Goal: Task Accomplishment & Management: Complete application form

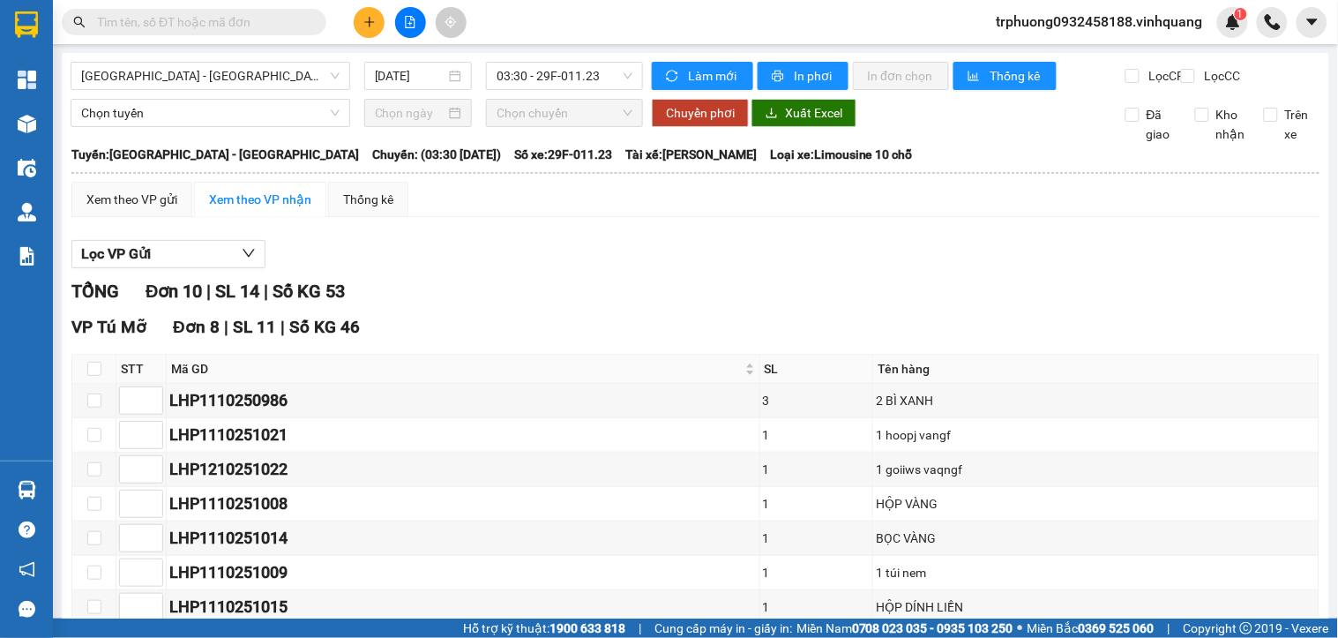
scroll to position [353, 0]
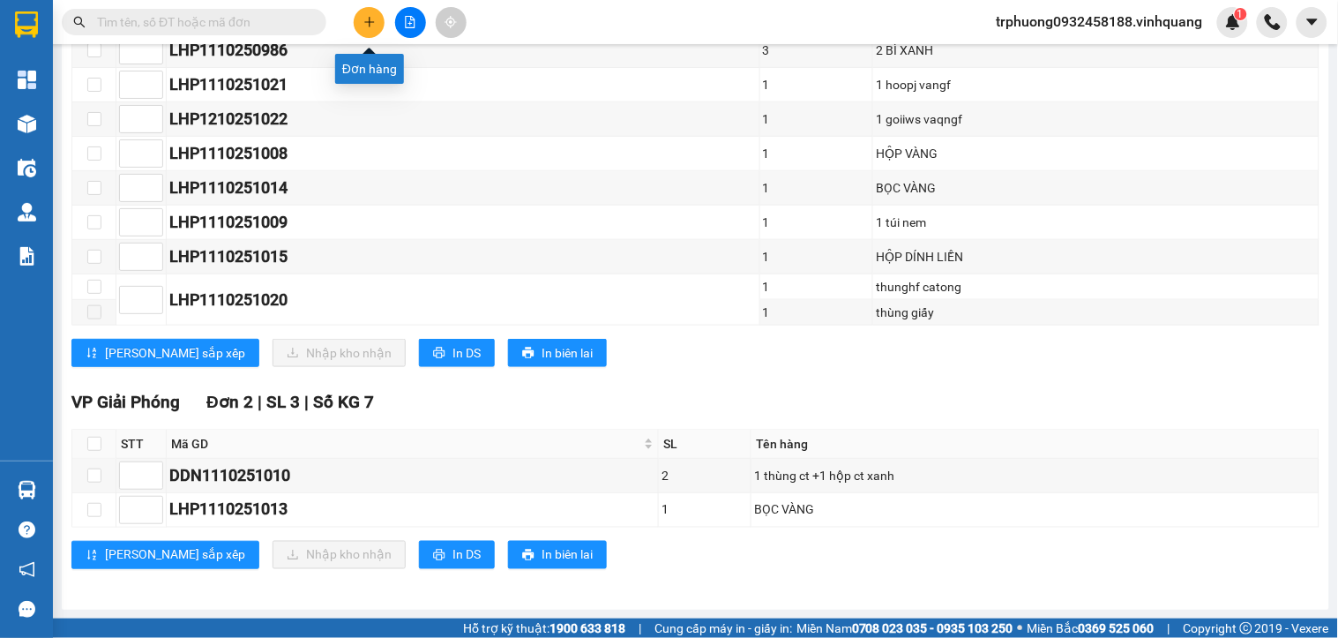
drag, startPoint x: 0, startPoint y: 0, endPoint x: 367, endPoint y: 32, distance: 368.4
click at [367, 32] on button at bounding box center [369, 22] width 31 height 31
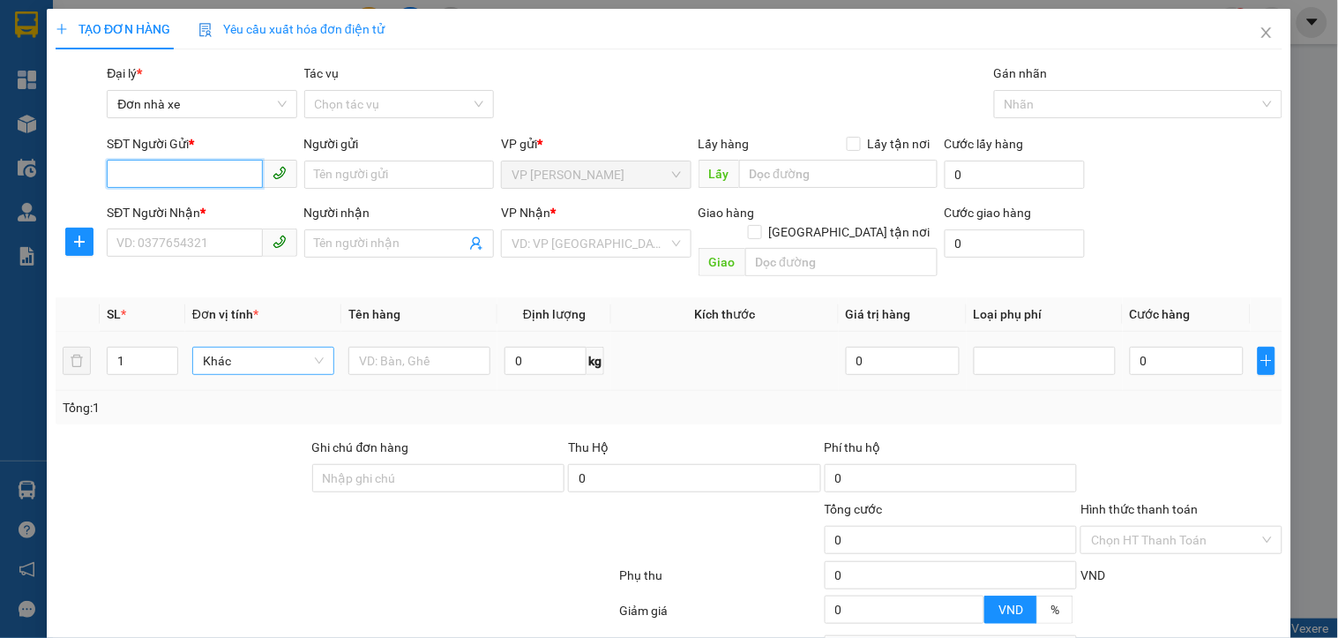
click at [240, 348] on span "Khác" at bounding box center [263, 361] width 121 height 26
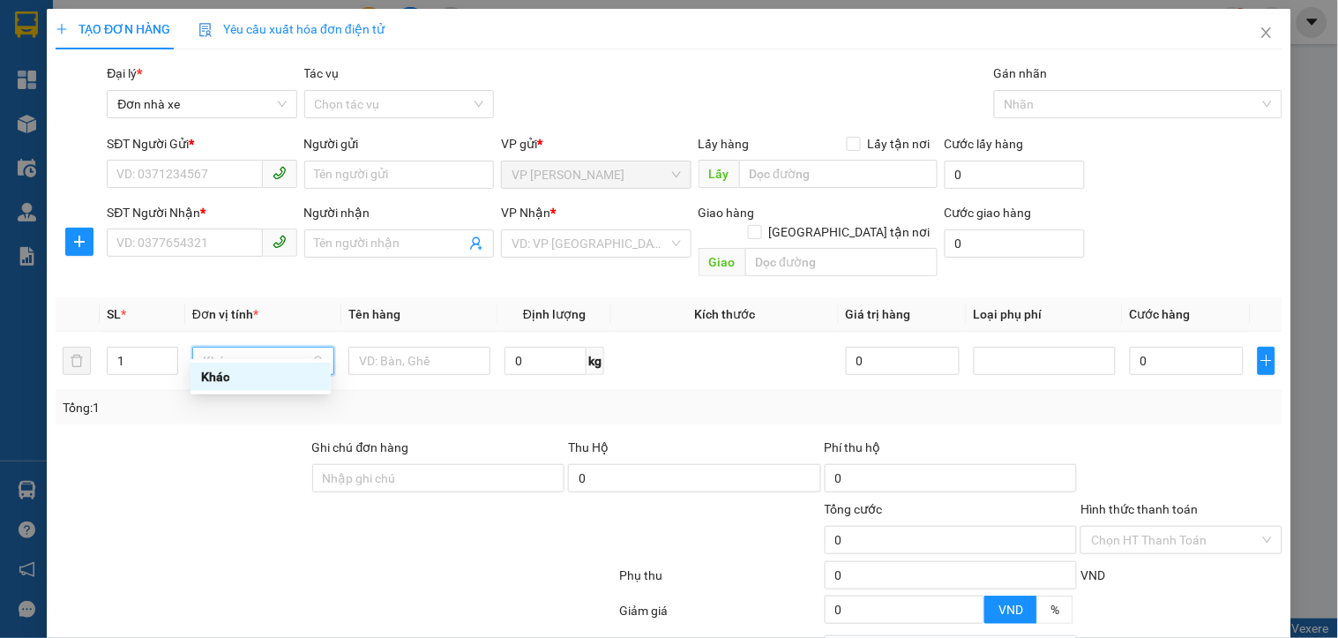
click at [404, 297] on th "Tên hàng" at bounding box center [419, 314] width 156 height 34
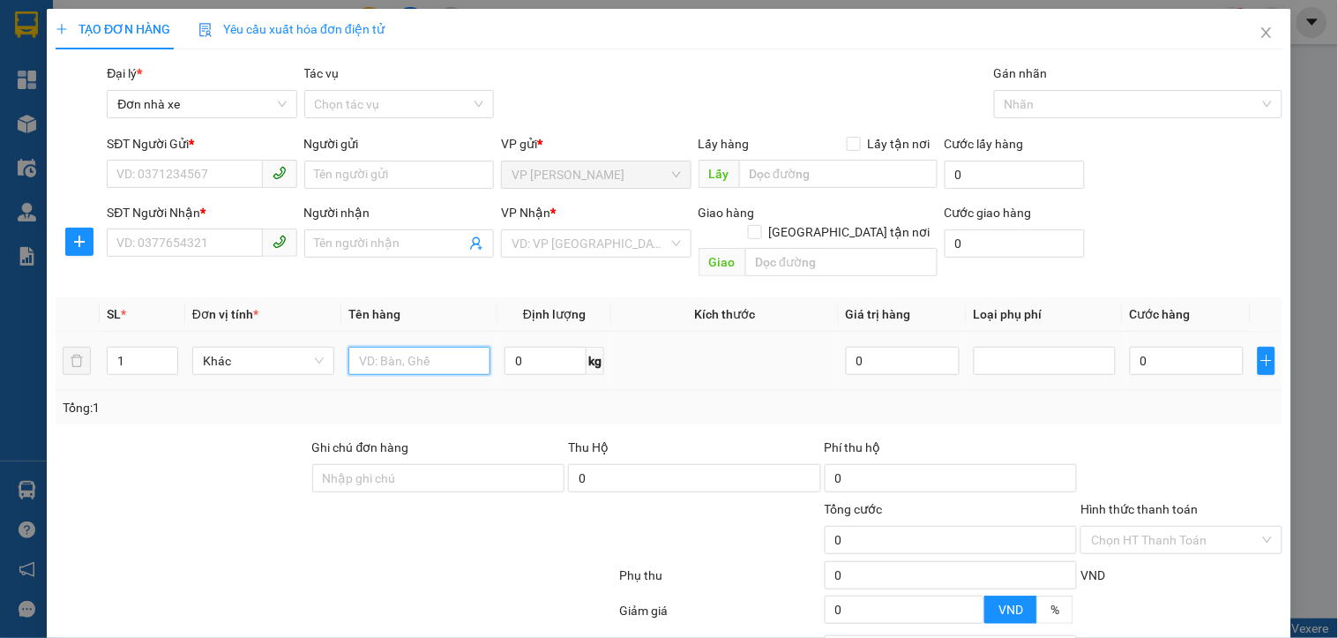
click at [407, 347] on input "text" at bounding box center [419, 361] width 142 height 28
click at [377, 347] on input "1thu ng xốp" at bounding box center [419, 361] width 142 height 28
type input "1thu ng xốp"
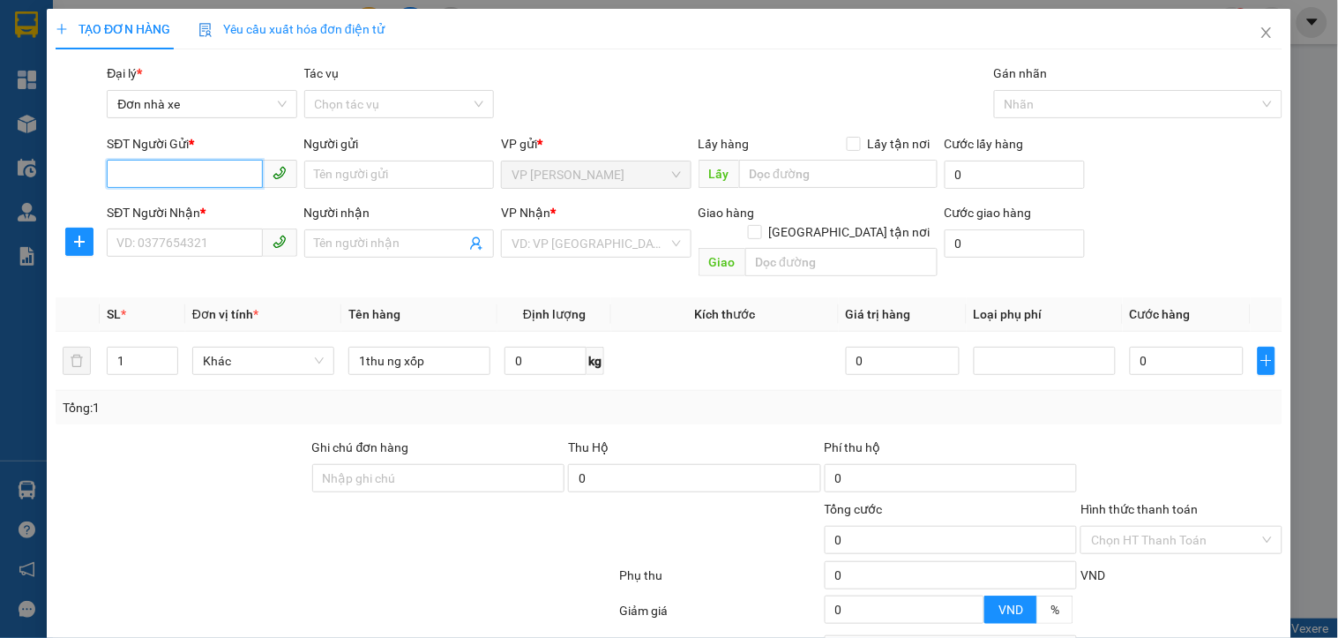
click at [232, 173] on input "SĐT Người Gửi *" at bounding box center [184, 174] width 155 height 28
type input "0377863147"
click at [161, 219] on div "0377863147 - ba" at bounding box center [199, 209] width 167 height 19
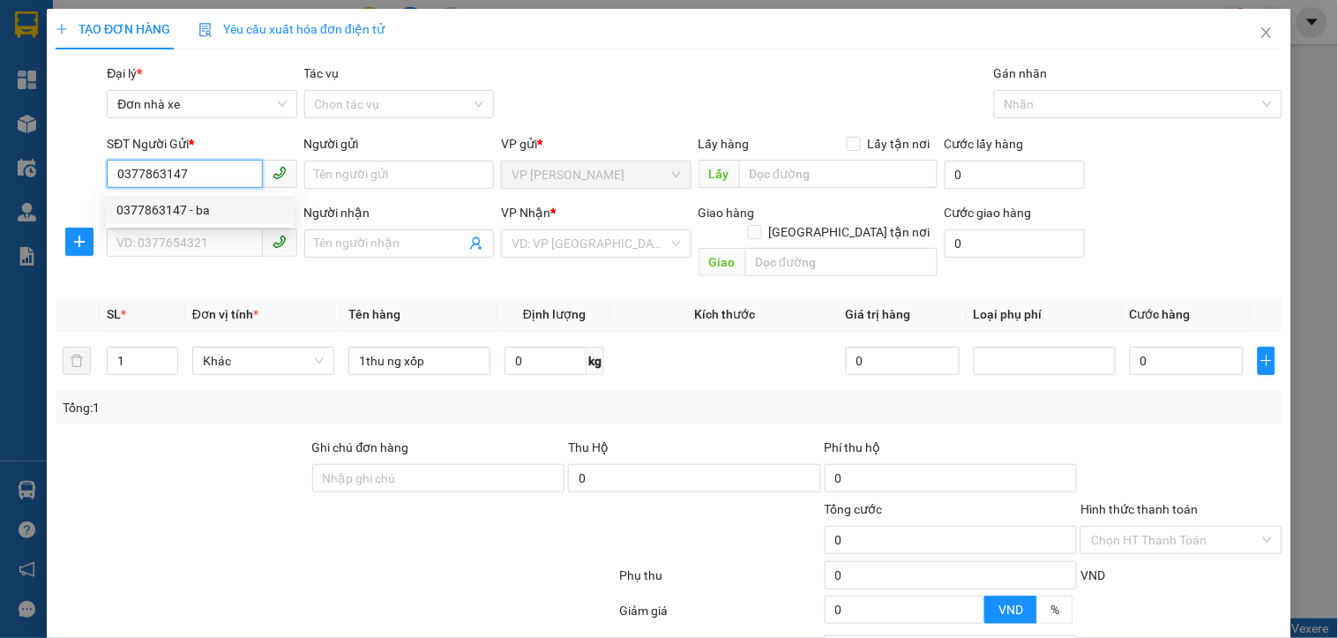
type input "ba"
type input "0962403130"
type input "LỘC"
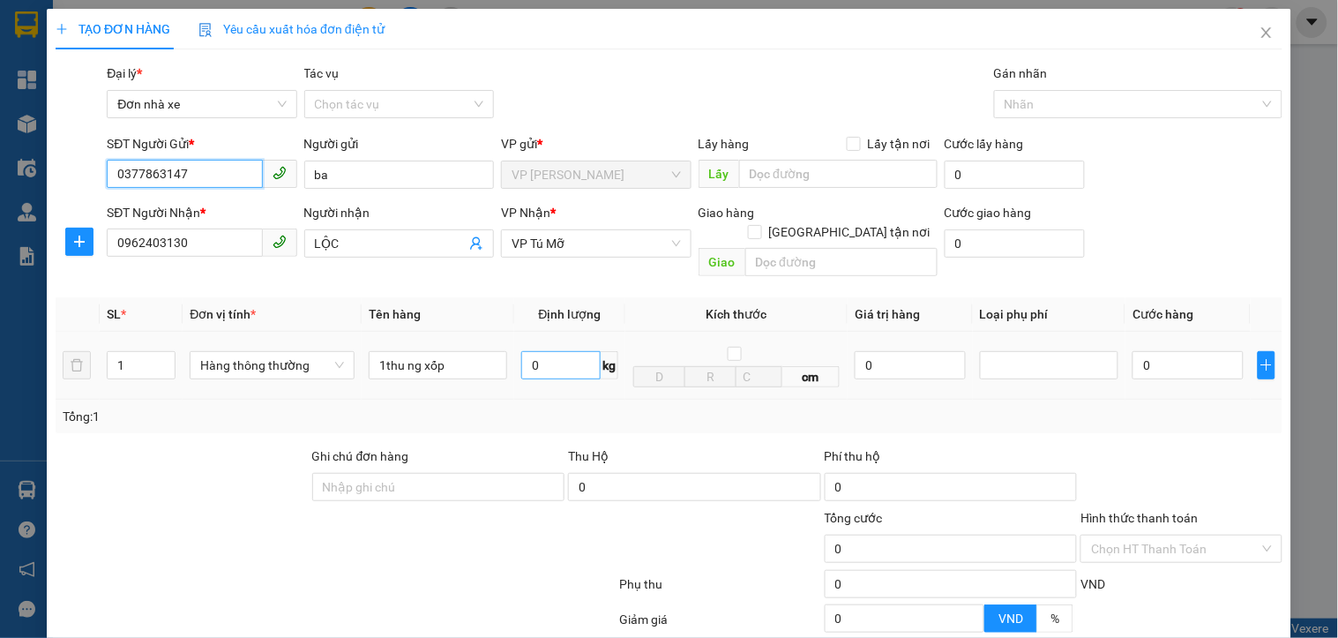
type input "0377863147"
click at [566, 351] on input "0" at bounding box center [560, 365] width 79 height 28
type input "22"
click at [1177, 356] on input "0" at bounding box center [1188, 365] width 111 height 28
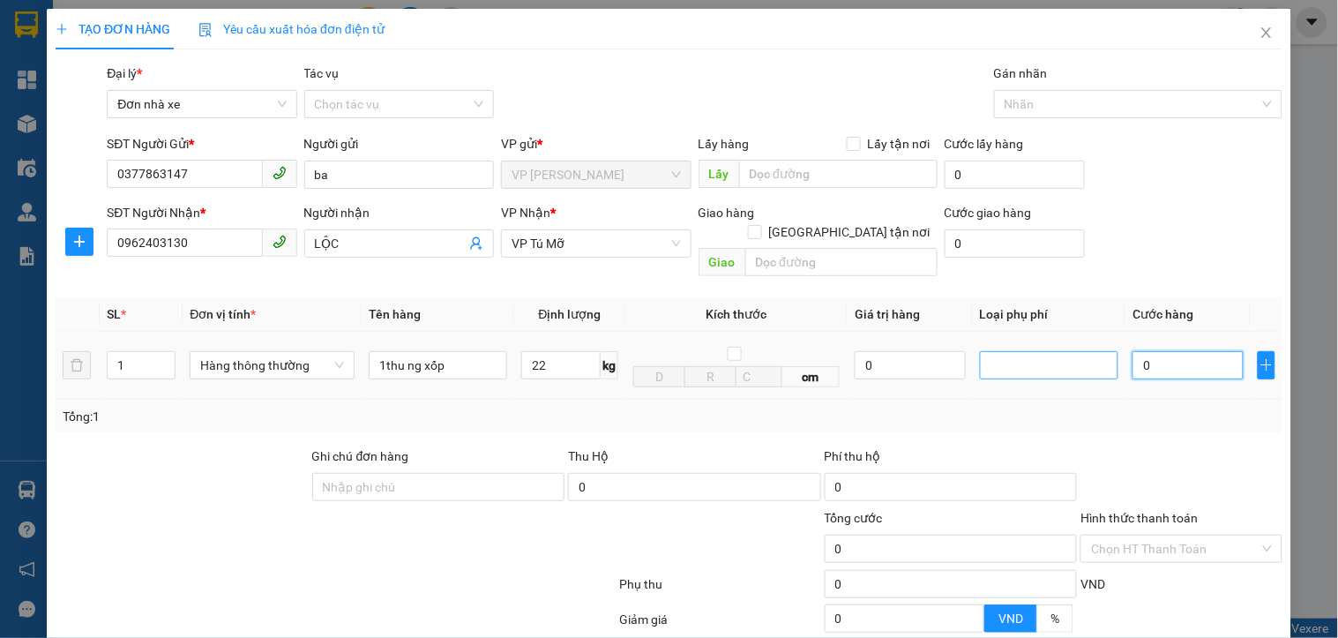
click at [1072, 356] on div at bounding box center [1050, 365] width 130 height 21
type input "60.000"
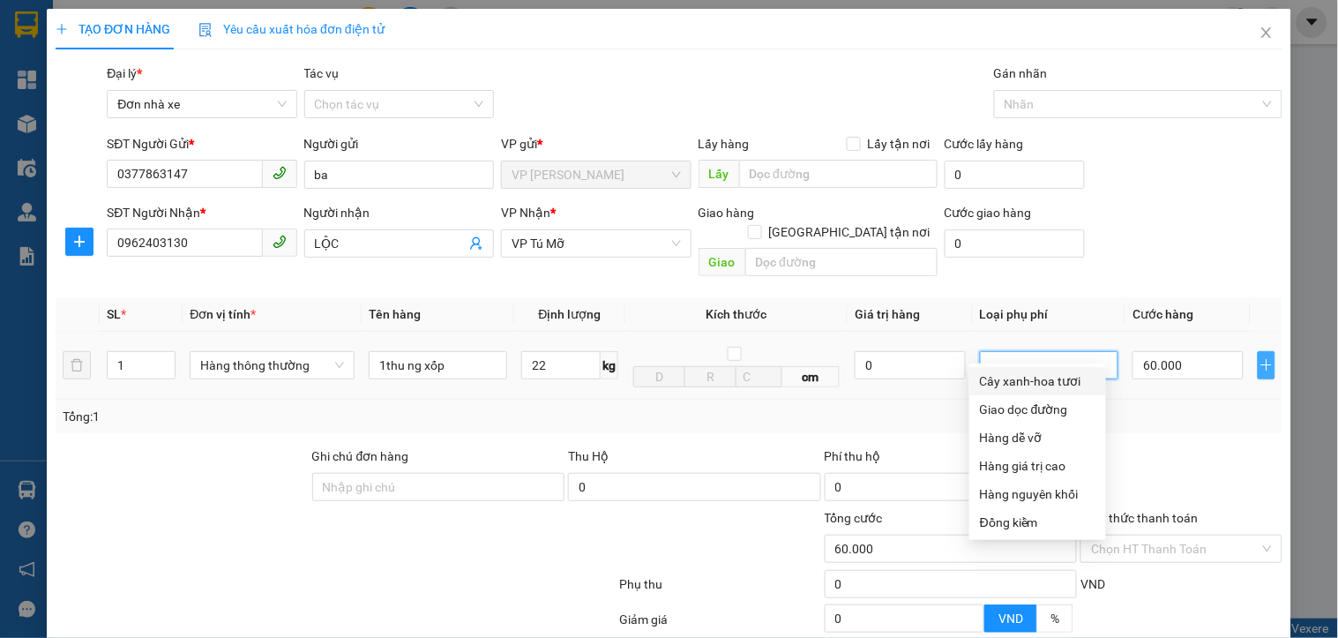
click at [1260, 358] on icon "plus" at bounding box center [1267, 365] width 14 height 14
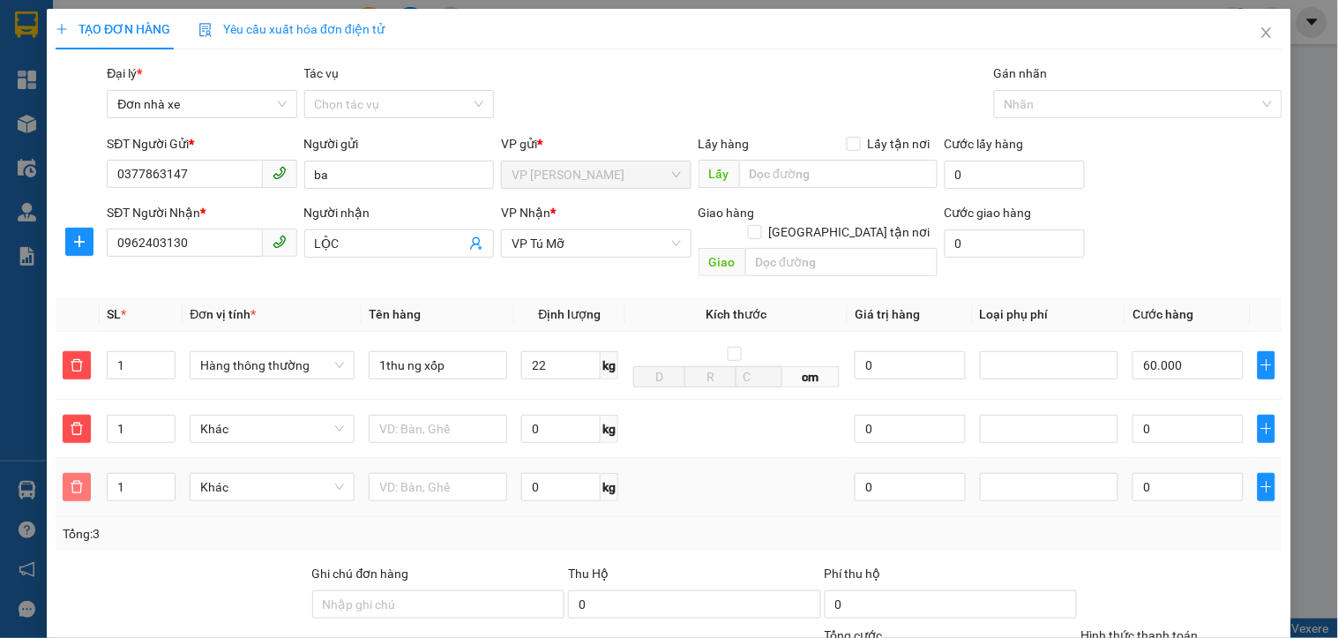
click at [73, 480] on icon "delete" at bounding box center [77, 487] width 14 height 14
click at [73, 517] on div "Tổng: 3" at bounding box center [669, 534] width 1227 height 34
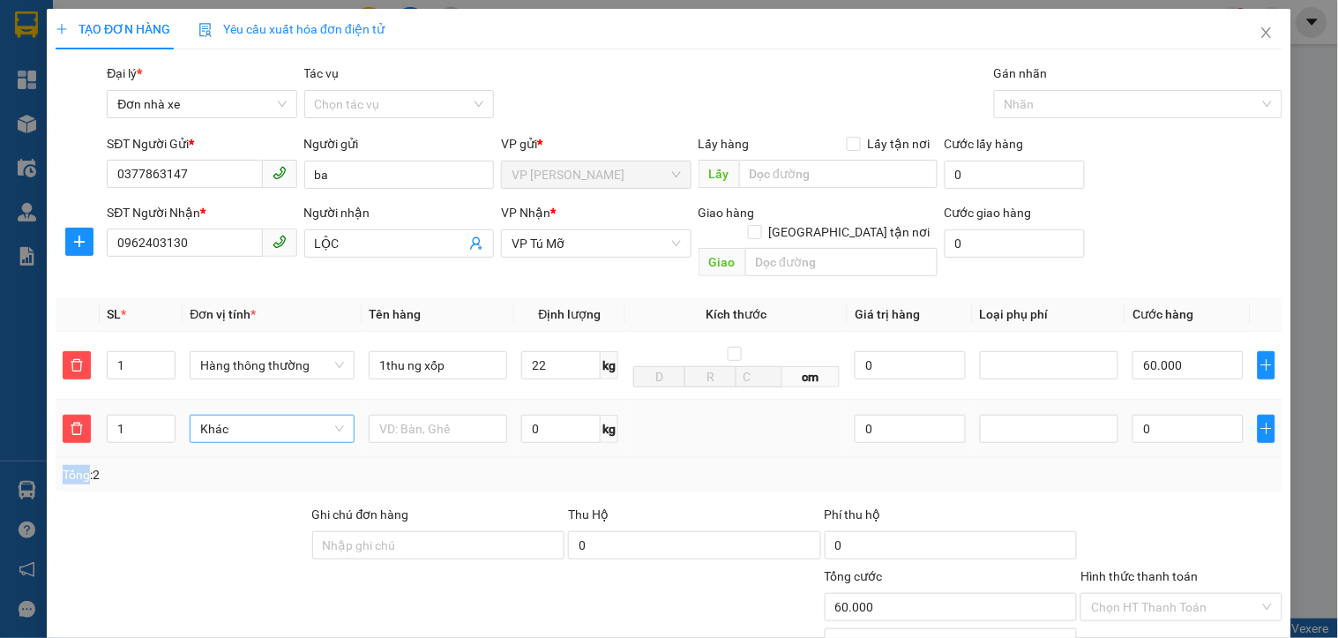
click at [221, 416] on span "Khác" at bounding box center [271, 429] width 143 height 26
click at [229, 438] on div "Hàng thông thường" at bounding box center [270, 444] width 142 height 19
click at [229, 438] on td "Khác" at bounding box center [272, 429] width 178 height 59
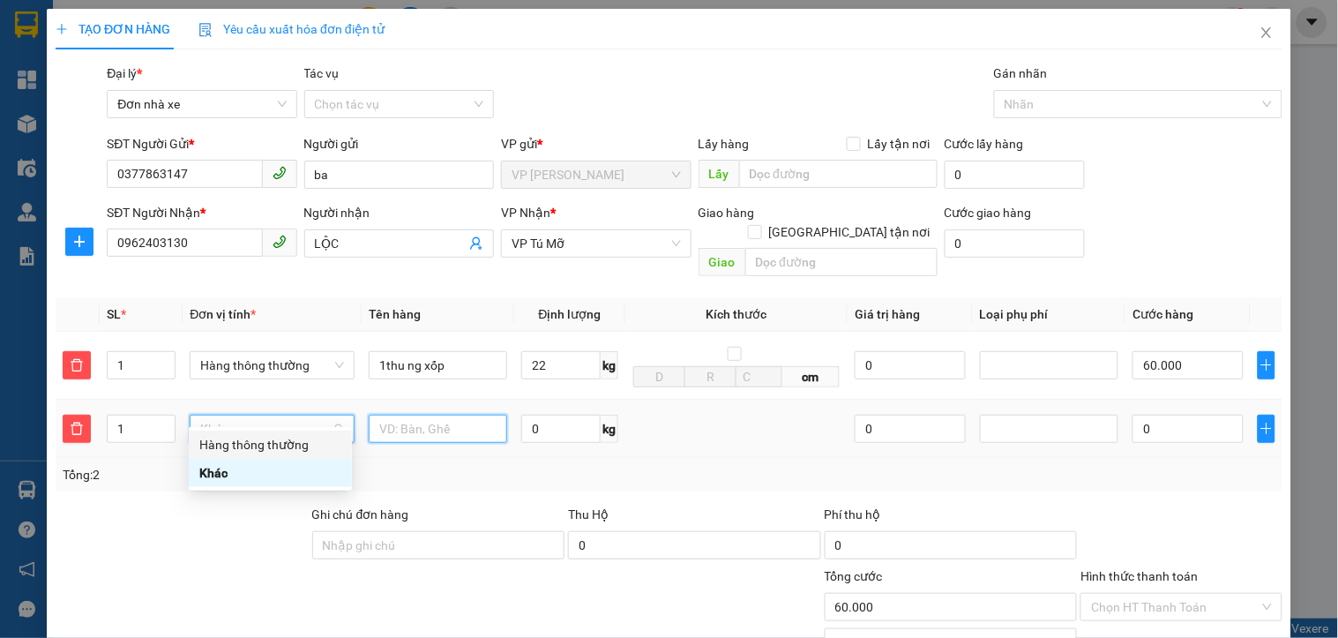
click at [371, 415] on input "text" at bounding box center [438, 429] width 139 height 28
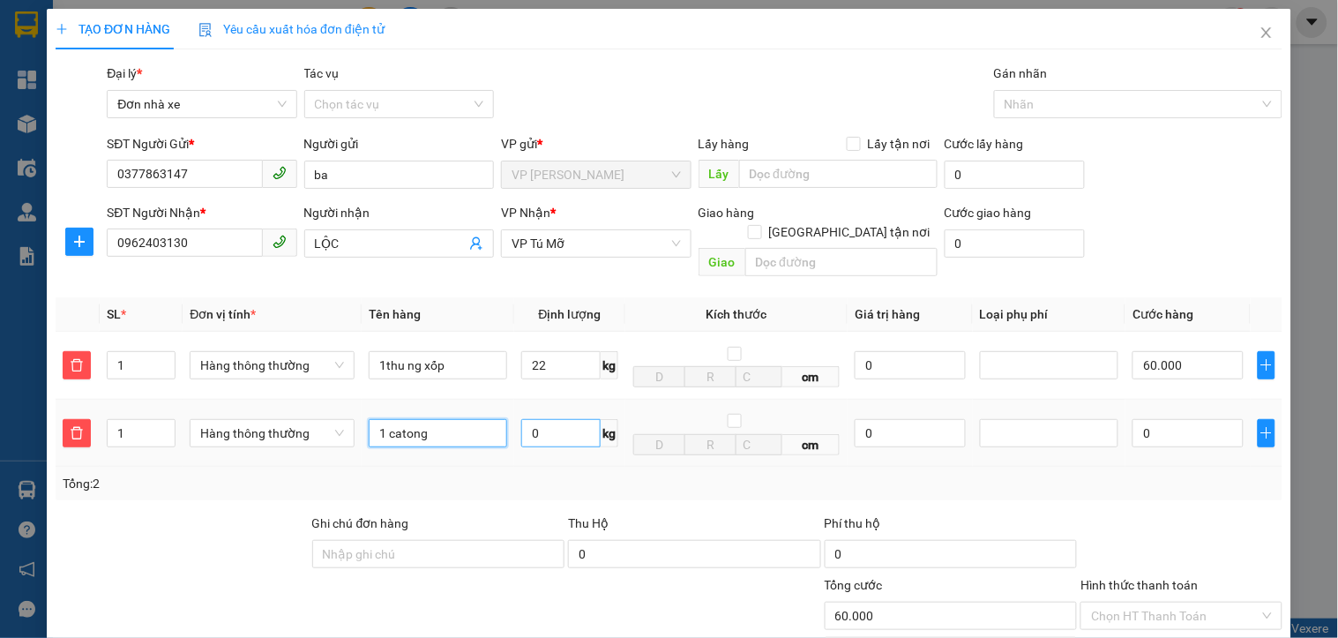
type input "1 catong"
click at [579, 423] on input "0" at bounding box center [560, 433] width 79 height 28
type input "19"
click at [1130, 400] on td "0" at bounding box center [1188, 434] width 125 height 68
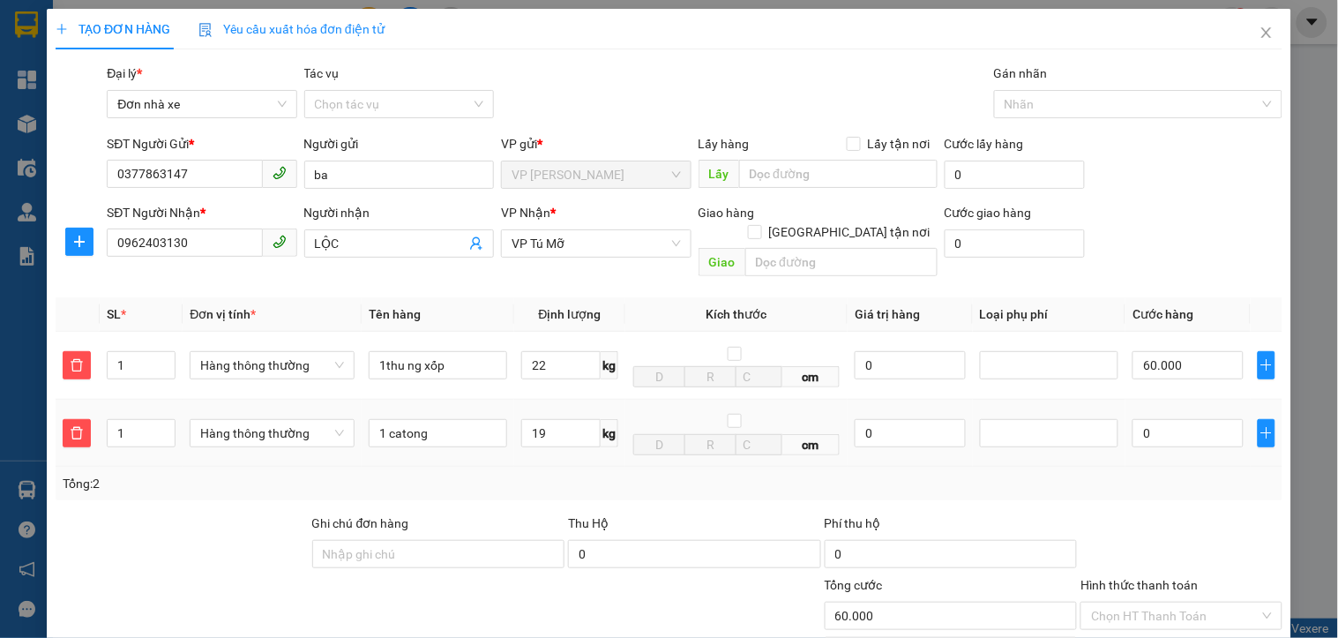
click at [1130, 400] on td "0" at bounding box center [1188, 434] width 125 height 68
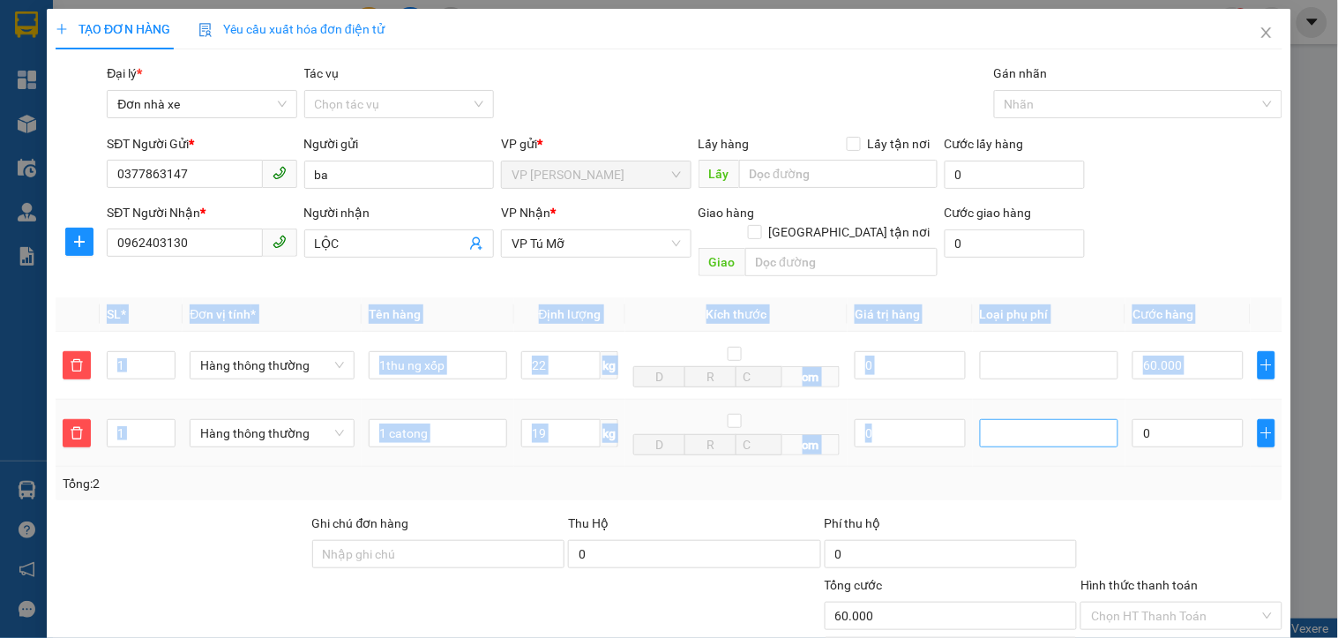
click at [1074, 423] on div at bounding box center [1050, 433] width 130 height 21
type input "110.000"
type input "50.000"
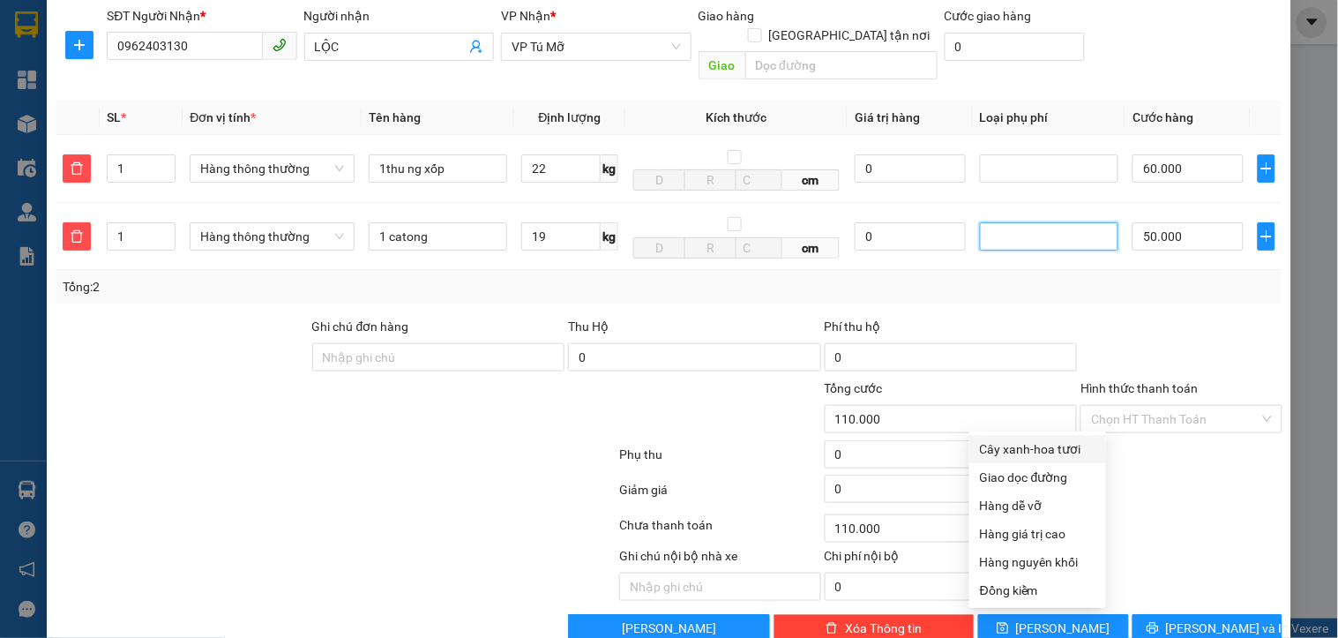
scroll to position [217, 0]
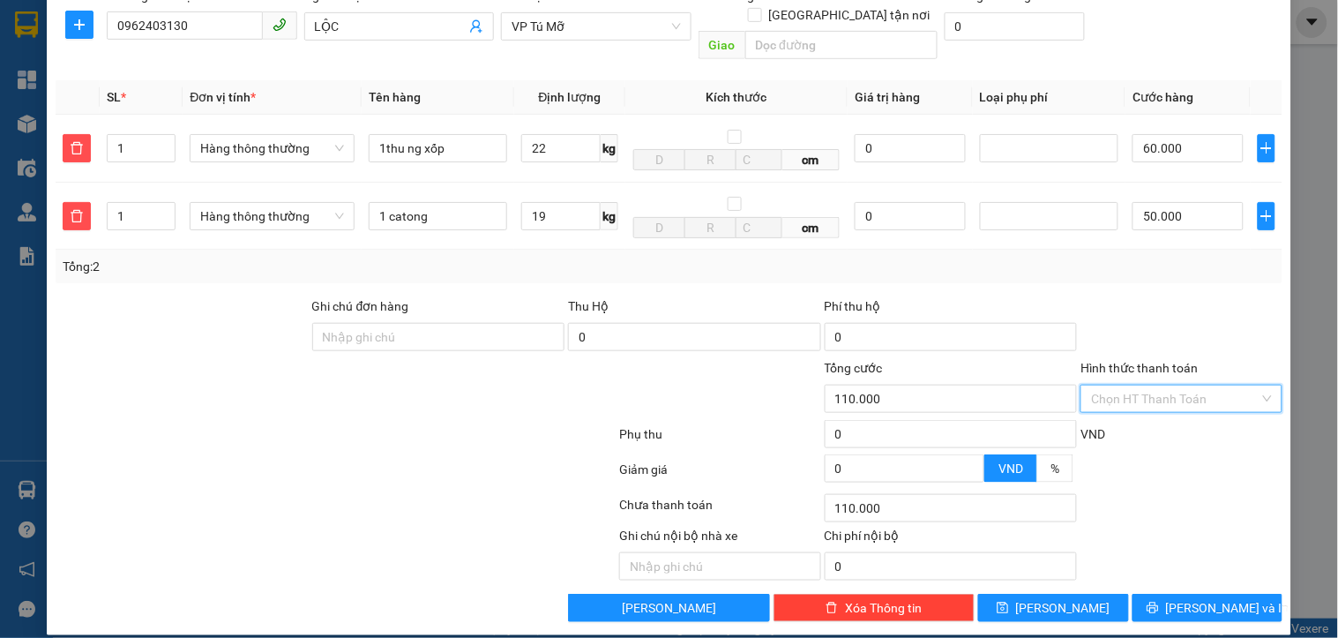
click at [1147, 386] on input "Hình thức thanh toán" at bounding box center [1175, 399] width 168 height 26
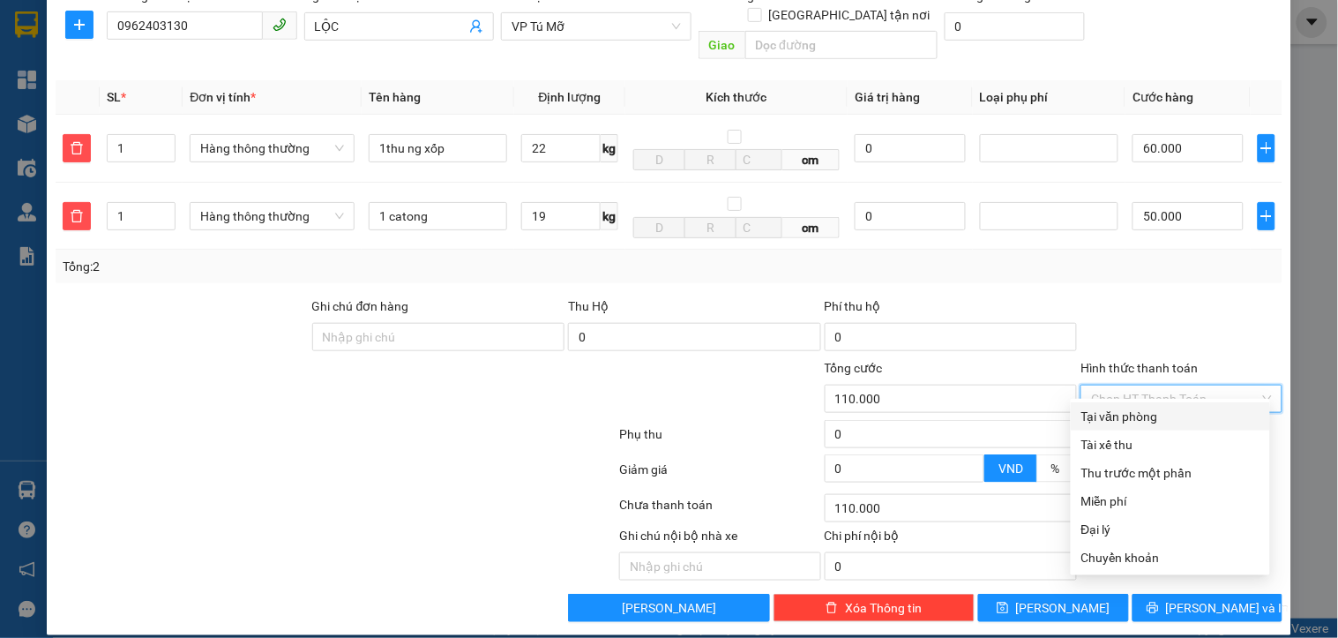
click at [1141, 415] on div "Tại văn phòng" at bounding box center [1171, 416] width 178 height 19
click at [1141, 424] on div "VND" at bounding box center [1181, 439] width 205 height 31
type input "0"
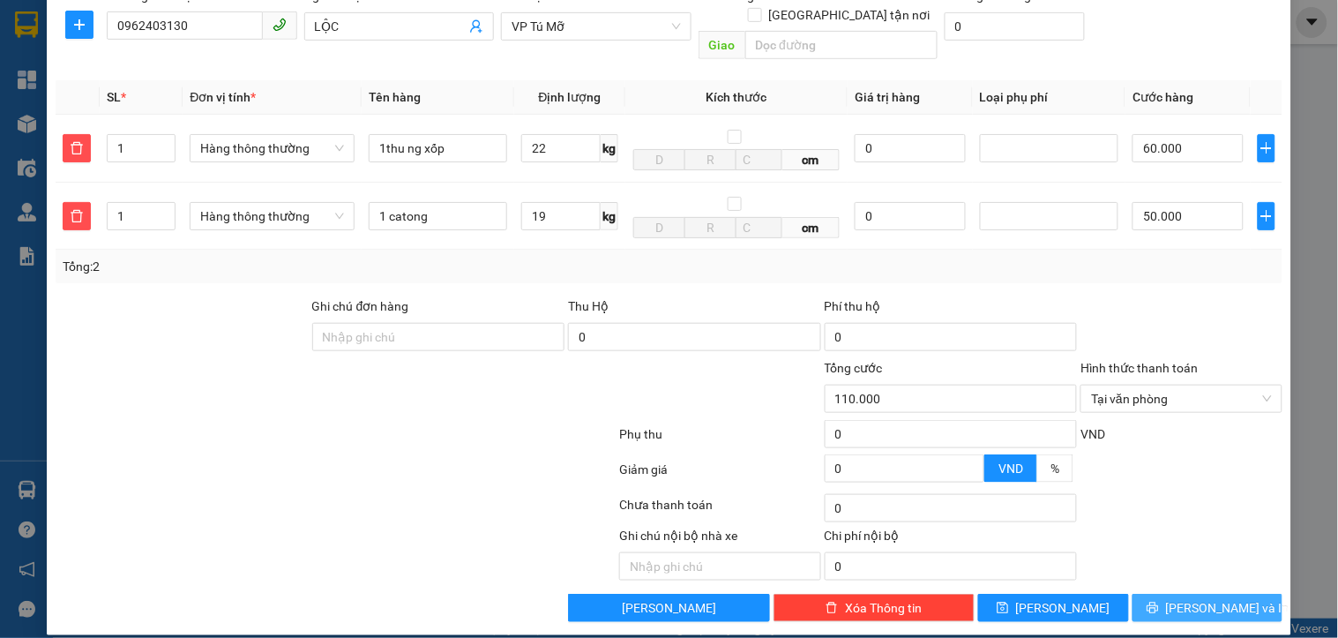
click at [1179, 598] on span "[PERSON_NAME] và In" at bounding box center [1228, 607] width 124 height 19
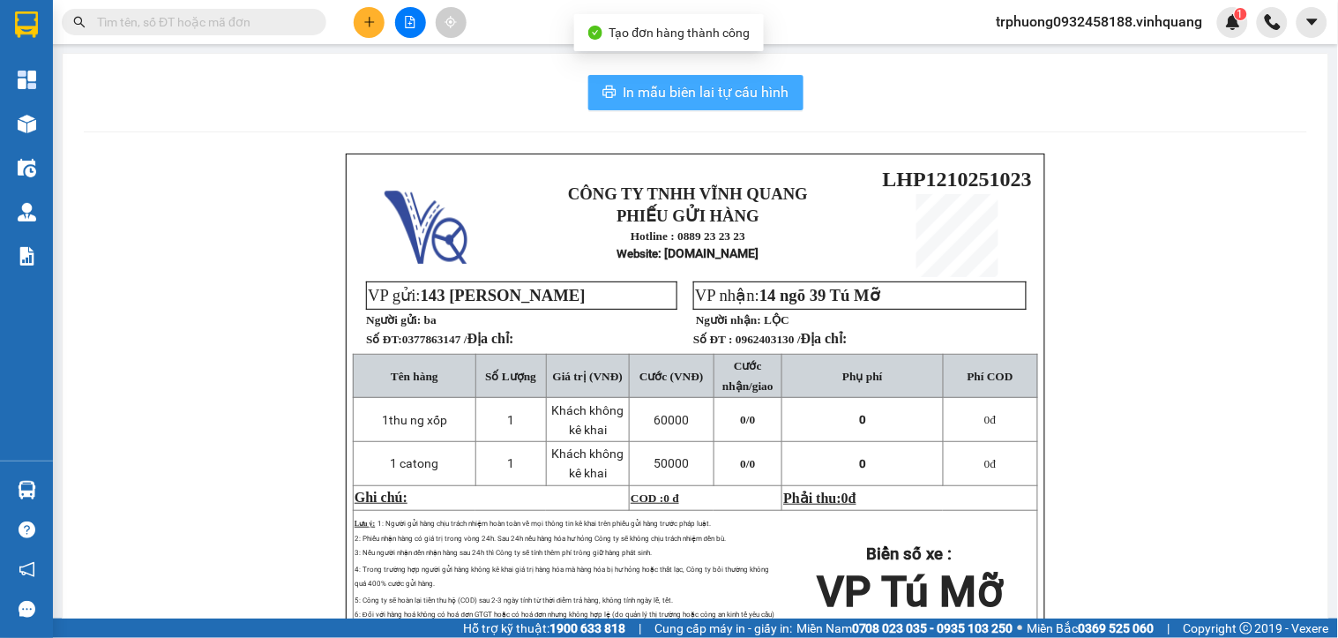
click at [695, 94] on span "In mẫu biên lai tự cấu hình" at bounding box center [707, 92] width 166 height 22
